Goal: Information Seeking & Learning: Learn about a topic

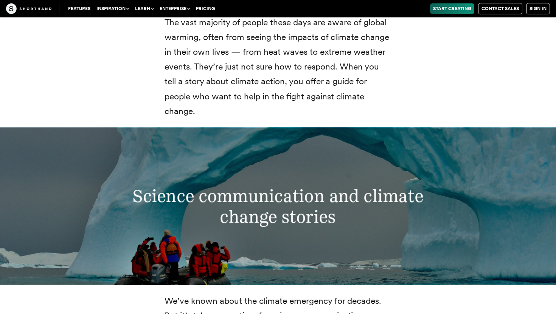
scroll to position [1318, 0]
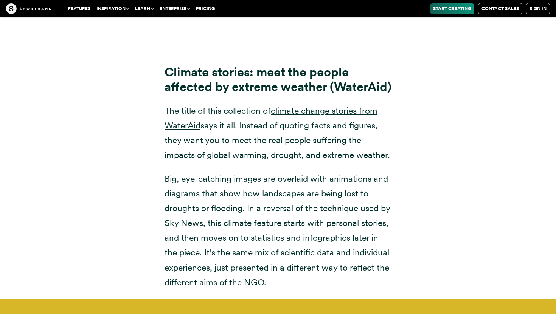
click at [555, 198] on html "About cookies on Shorthand We use cookies to provide a consistent user experien…" at bounding box center [278, 53] width 556 height 11483
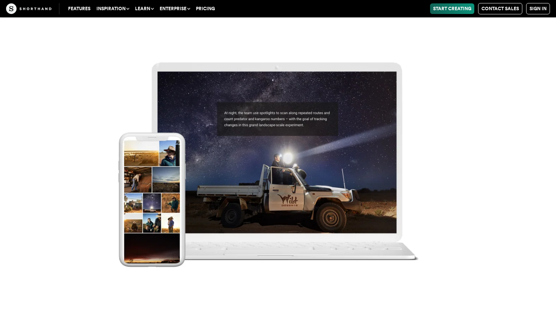
scroll to position [8466, 0]
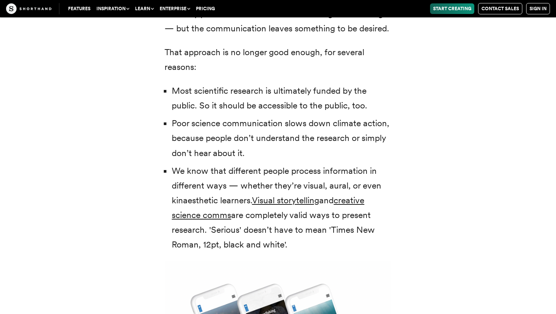
scroll to position [1600, 0]
